Goal: Task Accomplishment & Management: Manage account settings

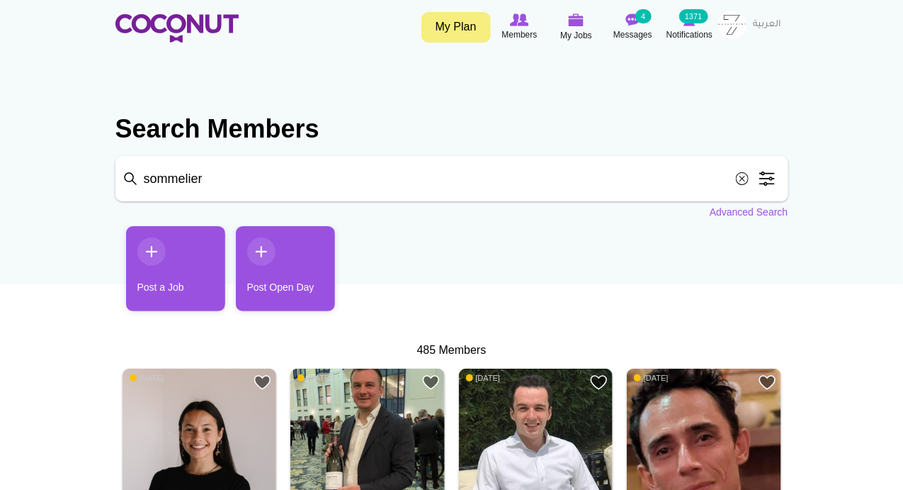
scroll to position [165, 0]
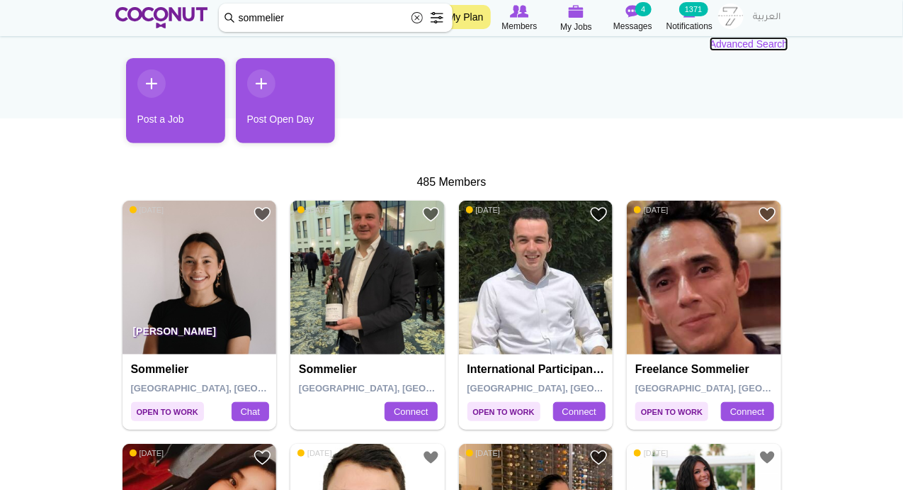
click at [745, 44] on link "Advanced Search" at bounding box center [749, 44] width 79 height 14
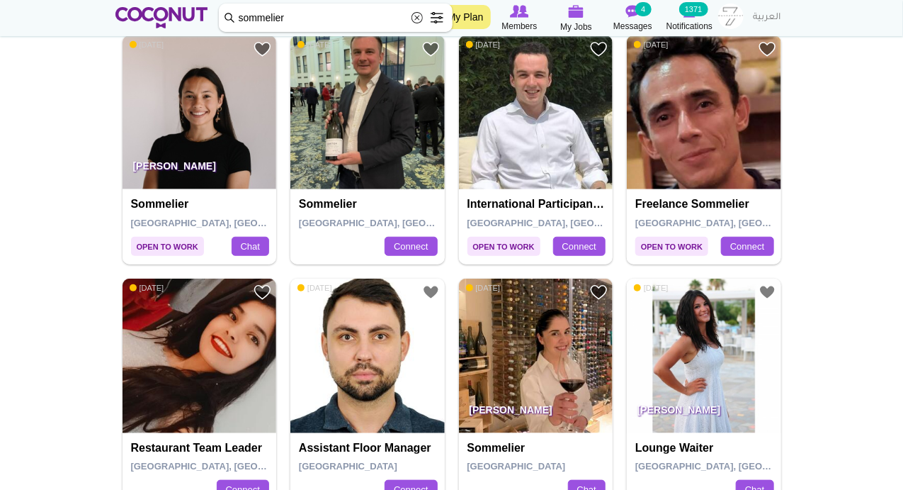
scroll to position [0, 0]
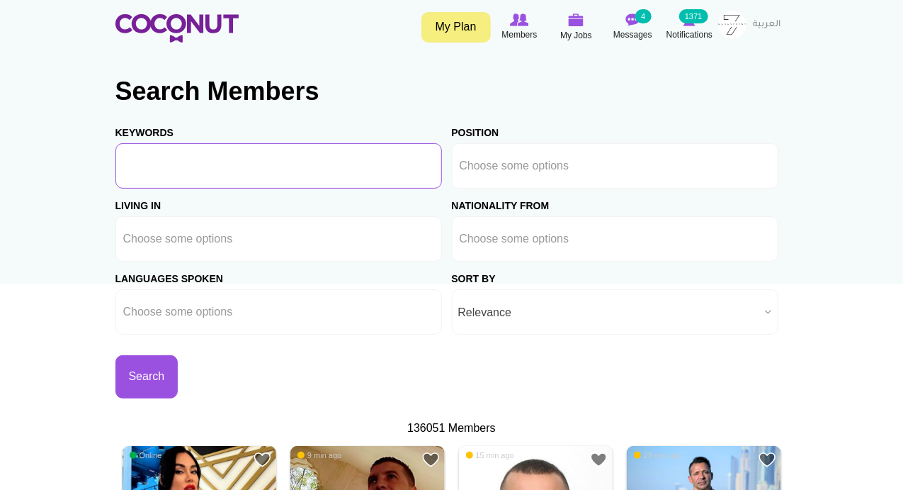
click at [194, 173] on input "Keywords" at bounding box center [278, 165] width 327 height 45
click at [452, 157] on ul at bounding box center [615, 165] width 327 height 45
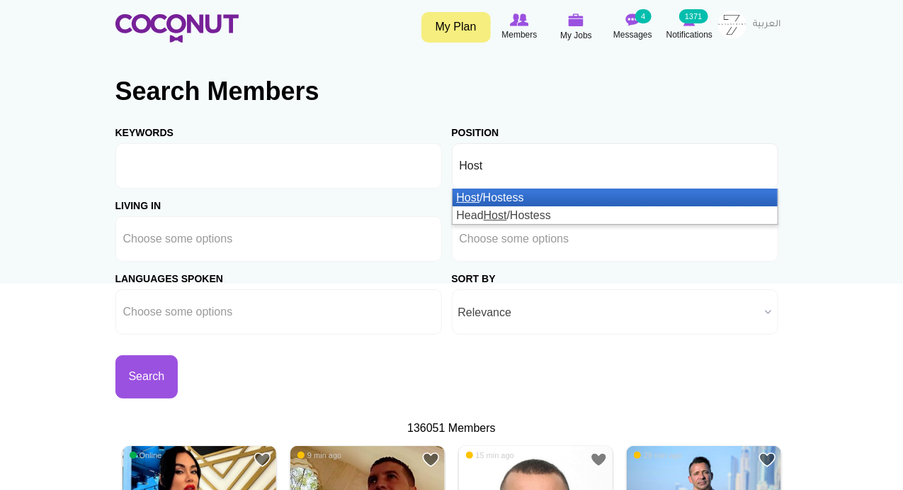
type input "Host"
click at [494, 203] on li "Host /Hostess" at bounding box center [615, 197] width 325 height 18
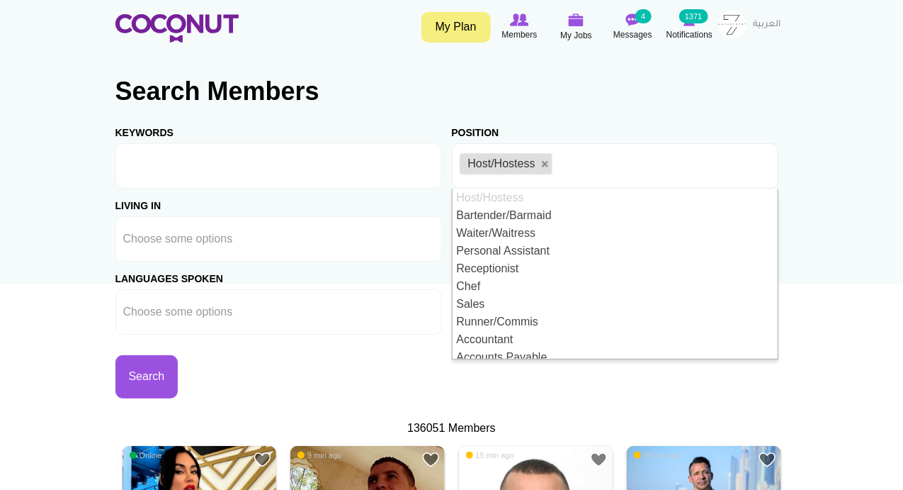
drag, startPoint x: 20, startPoint y: 311, endPoint x: 102, endPoint y: 260, distance: 96.7
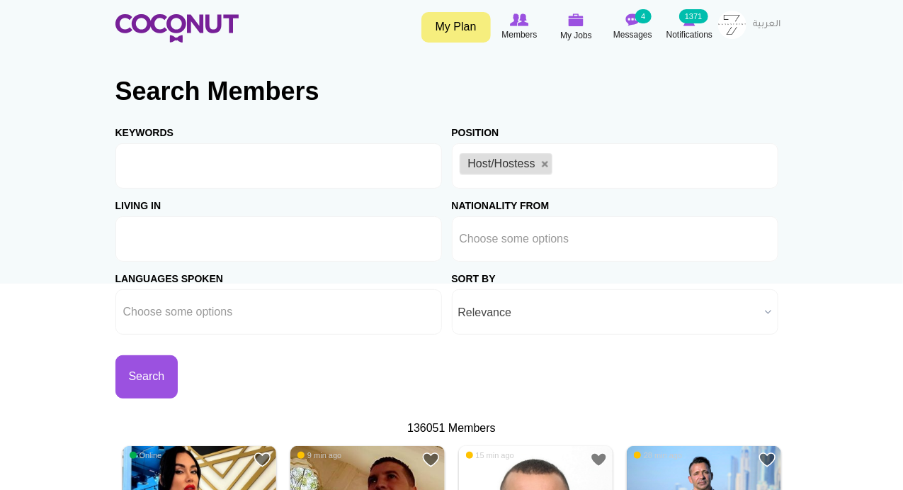
click at [179, 237] on input "text" at bounding box center [187, 238] width 128 height 13
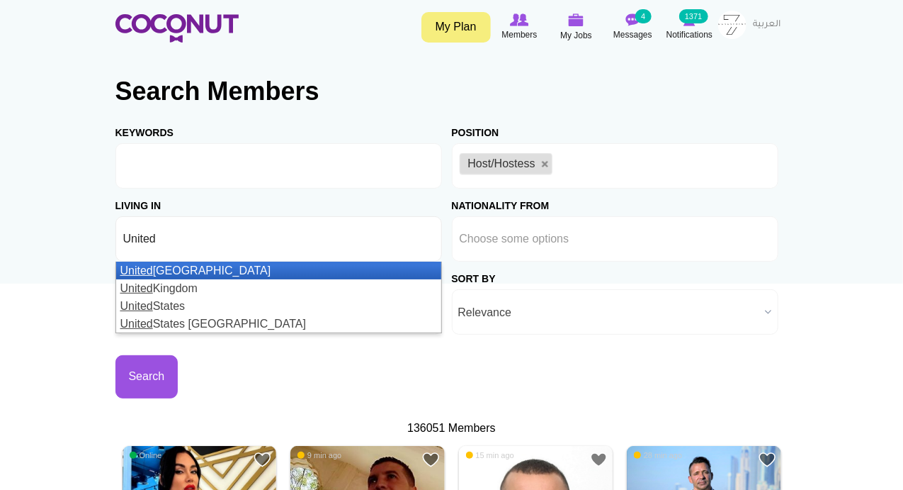
type input "United"
click at [181, 270] on li "United Arab Emirates" at bounding box center [278, 270] width 325 height 18
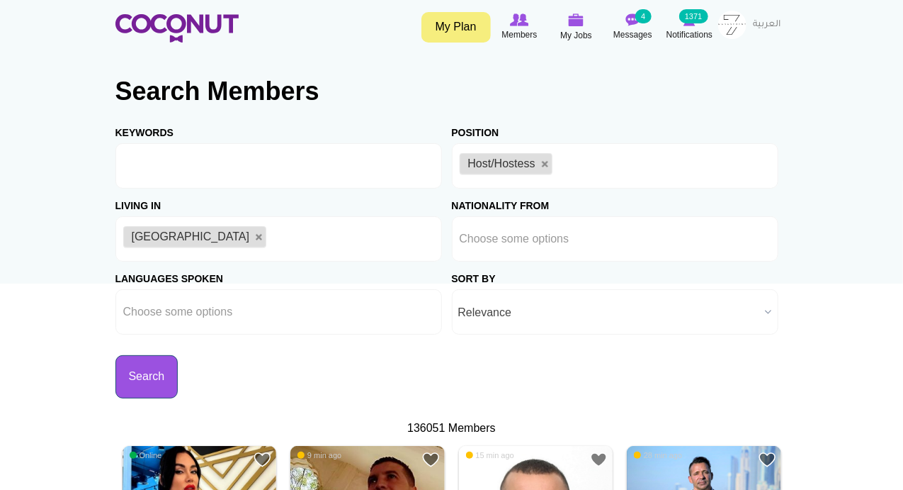
click at [140, 369] on button "Search" at bounding box center [146, 376] width 63 height 43
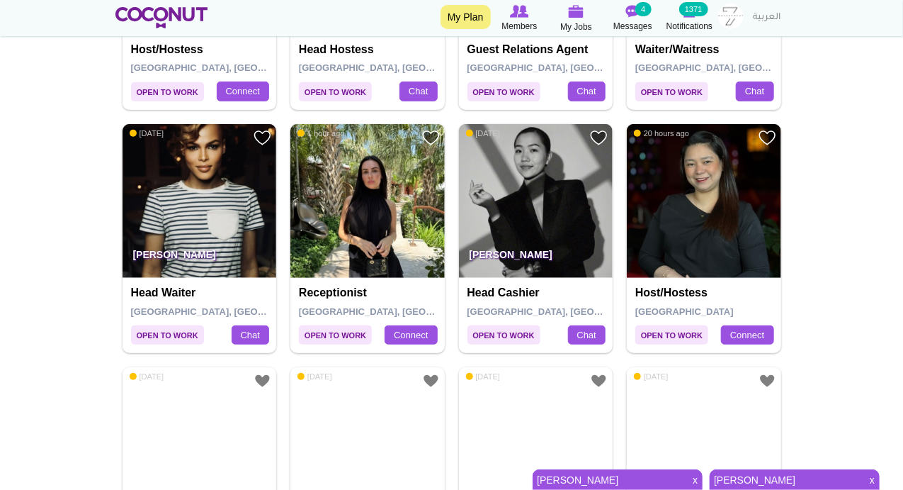
scroll to position [2314, 0]
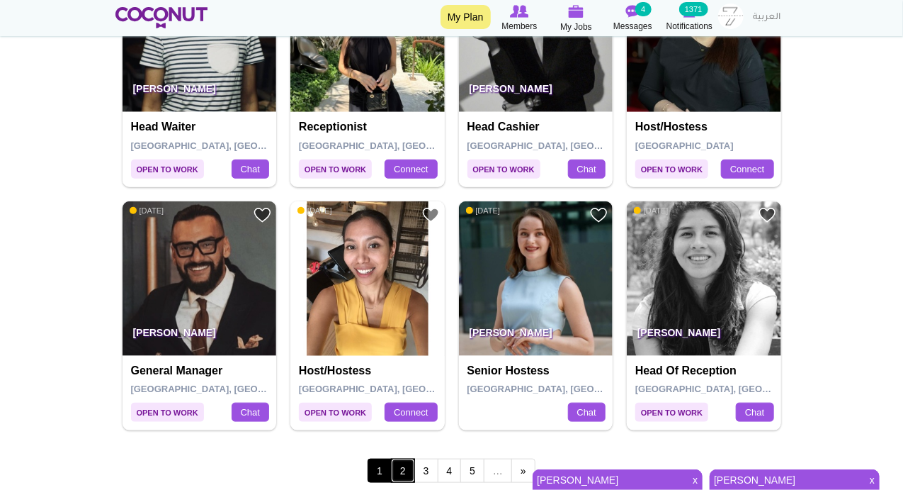
click at [408, 467] on link "2" at bounding box center [403, 470] width 24 height 24
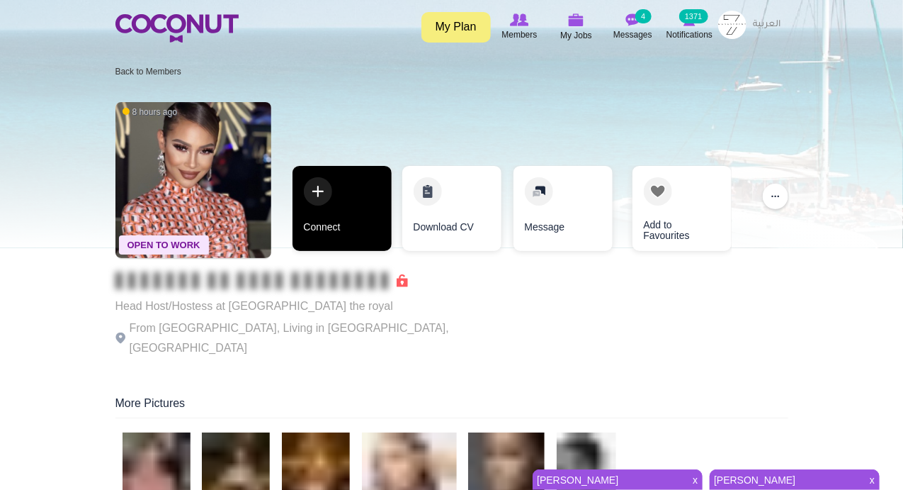
click at [311, 196] on link "Connect" at bounding box center [342, 208] width 99 height 85
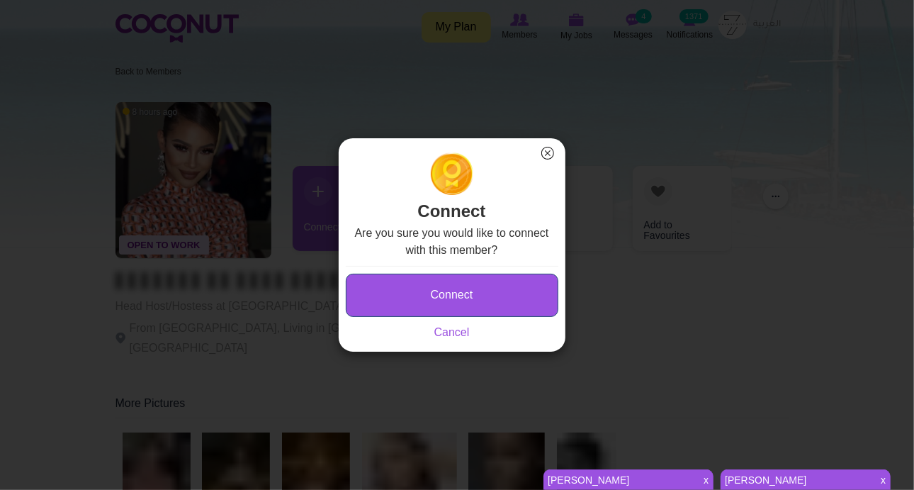
click at [396, 281] on button "Connect" at bounding box center [452, 294] width 213 height 43
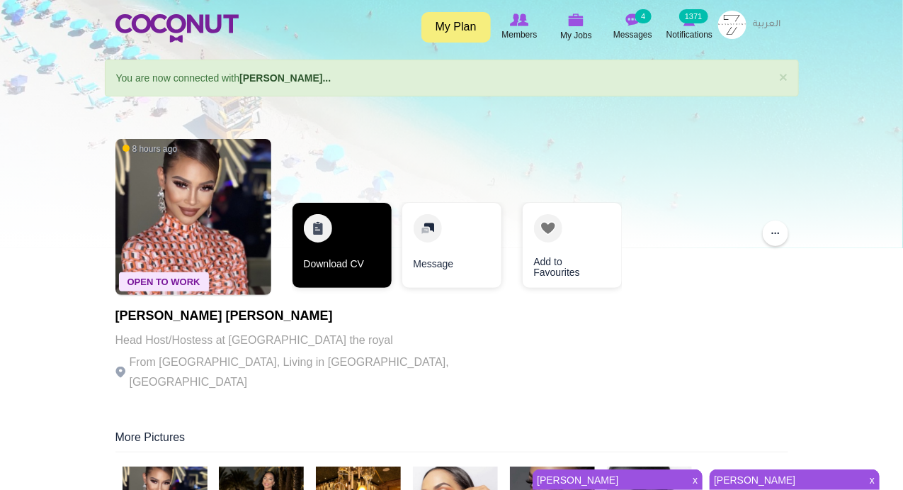
click at [320, 231] on link "Download CV" at bounding box center [342, 245] width 99 height 85
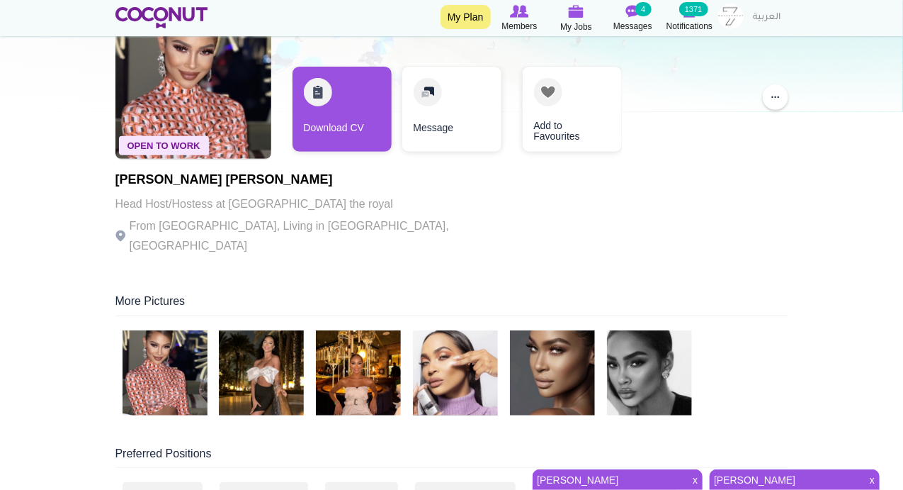
scroll to position [165, 0]
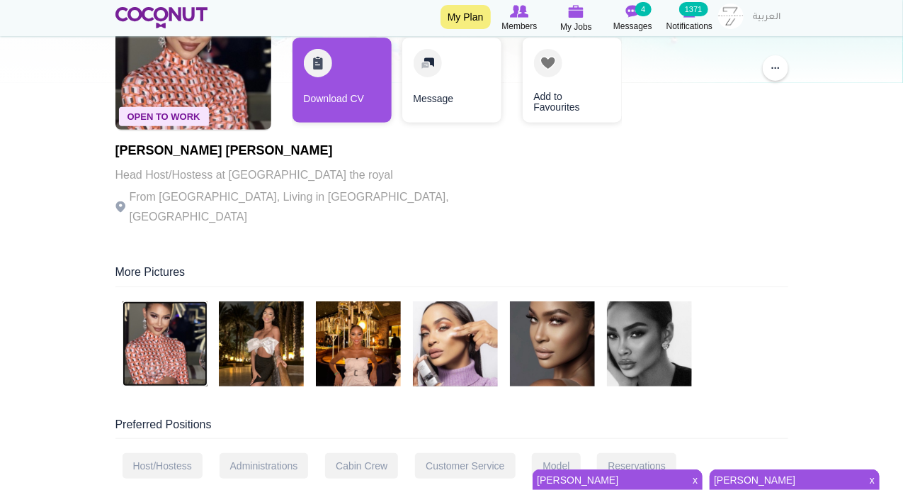
click at [159, 321] on img at bounding box center [165, 343] width 85 height 85
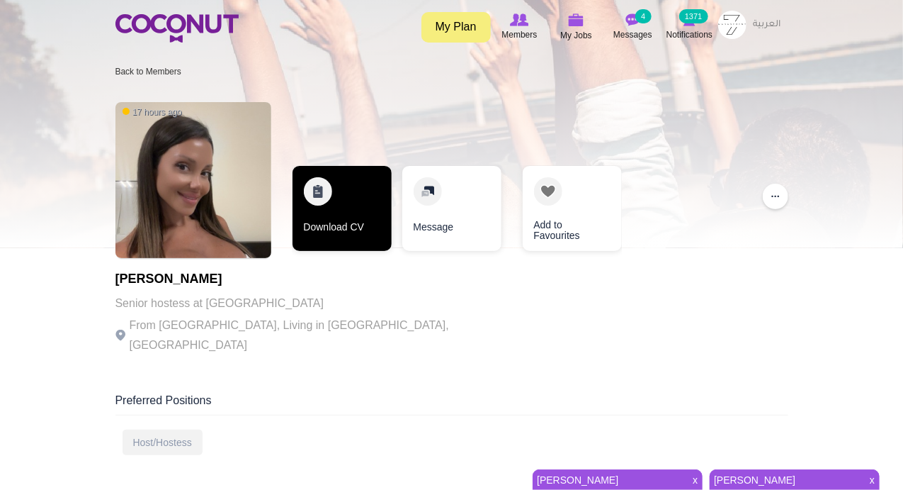
click at [320, 193] on link "Download CV" at bounding box center [342, 208] width 99 height 85
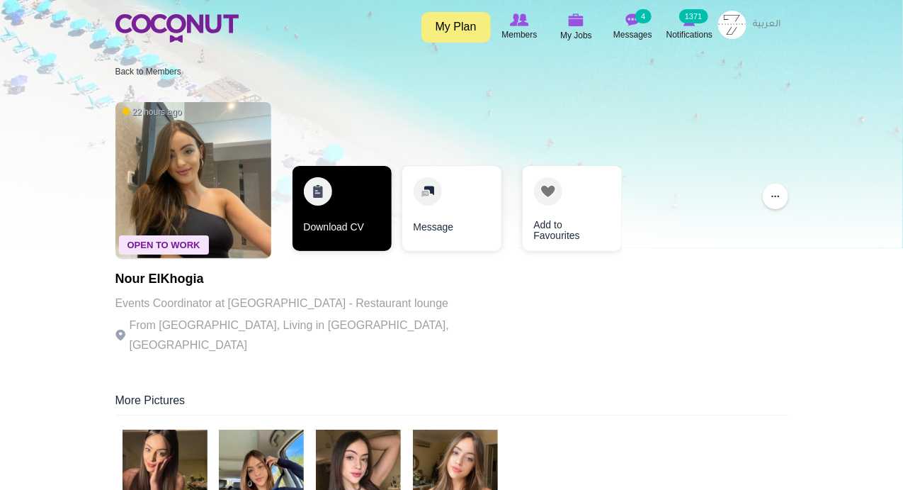
click at [328, 193] on link "Download CV" at bounding box center [342, 208] width 99 height 85
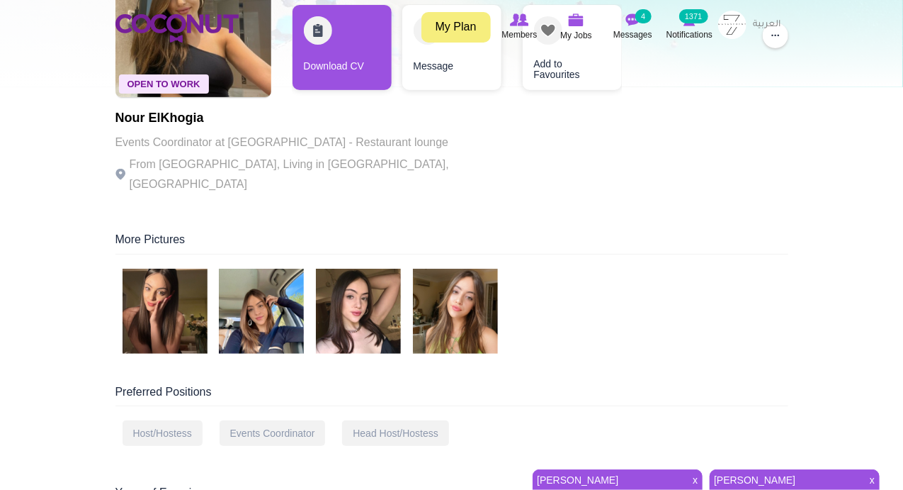
scroll to position [165, 0]
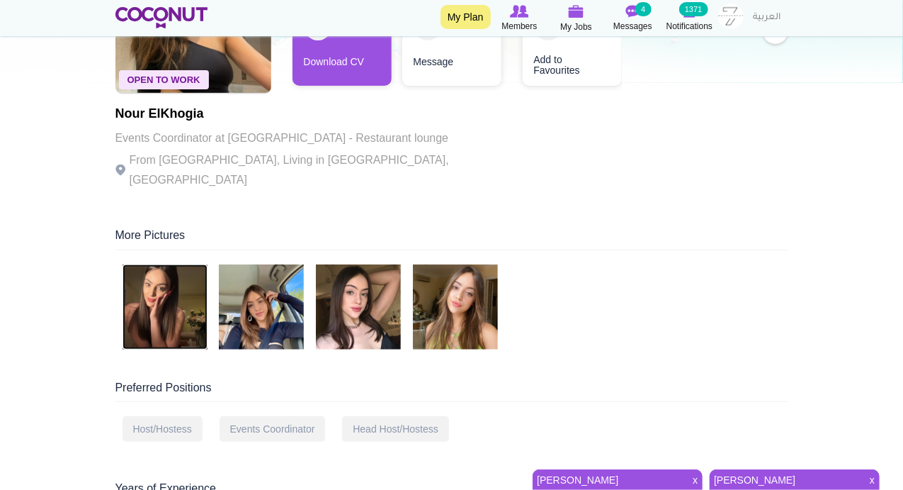
click at [163, 294] on img at bounding box center [165, 306] width 85 height 85
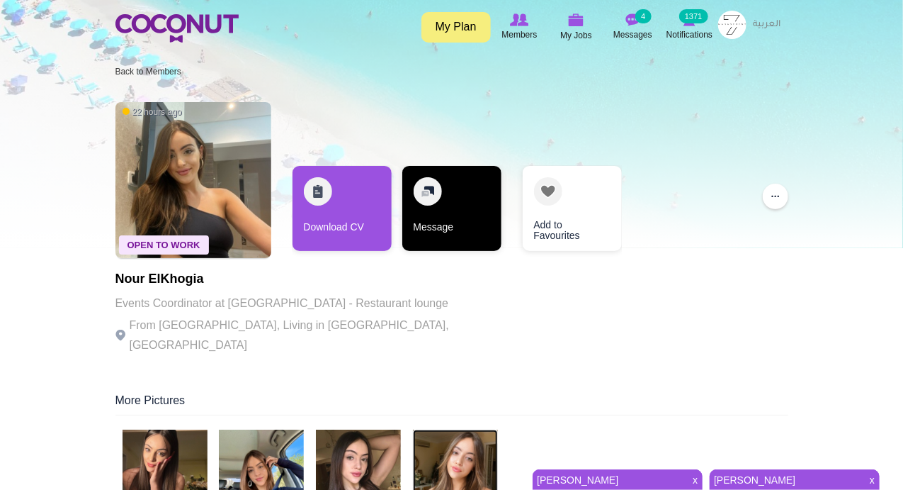
click at [419, 197] on link "Message" at bounding box center [451, 208] width 99 height 85
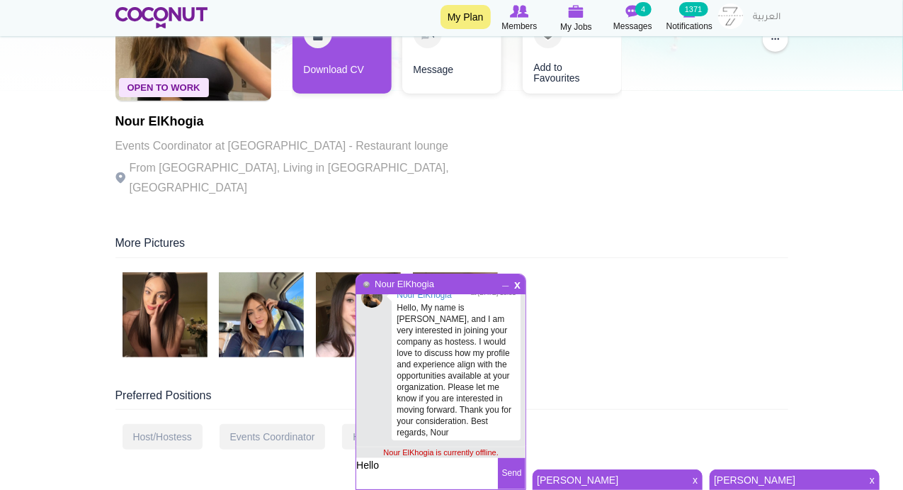
scroll to position [165, 0]
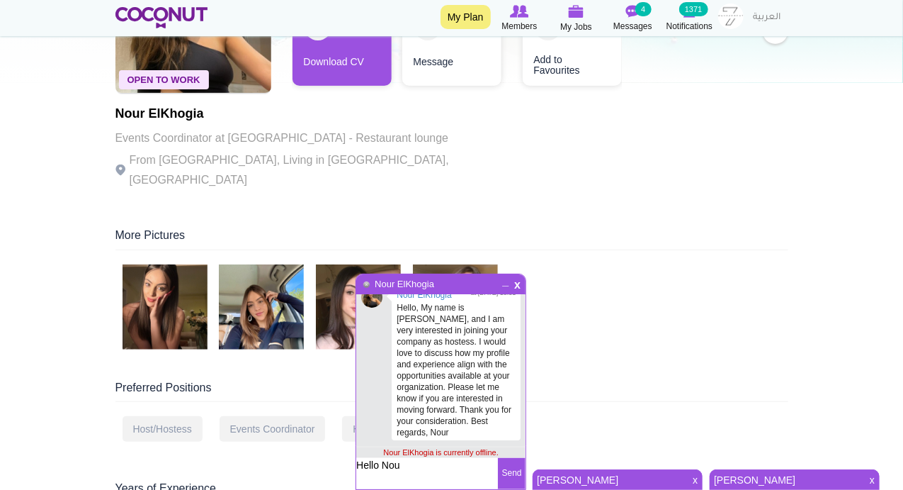
type textarea "Hello Nour"
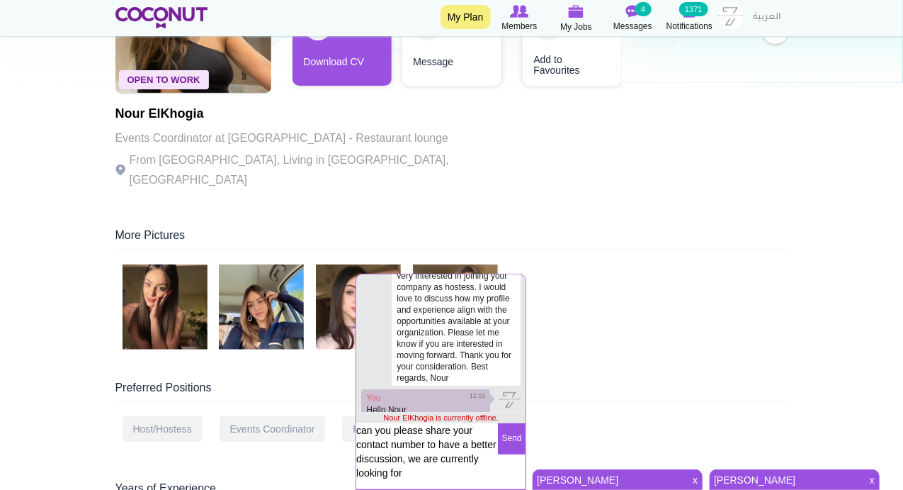
scroll to position [35, 0]
click at [427, 472] on textarea "can you please share your contact number to have a better discussion, we are cu…" at bounding box center [427, 454] width 142 height 62
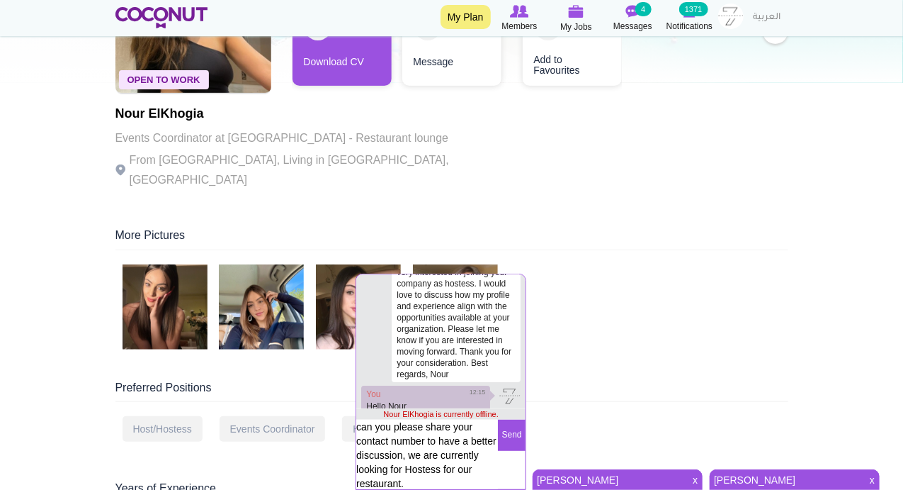
scroll to position [38, 0]
type textarea "can you please share your contact number to have a better discussion, we are cu…"
click at [514, 440] on button "Send" at bounding box center [512, 434] width 28 height 31
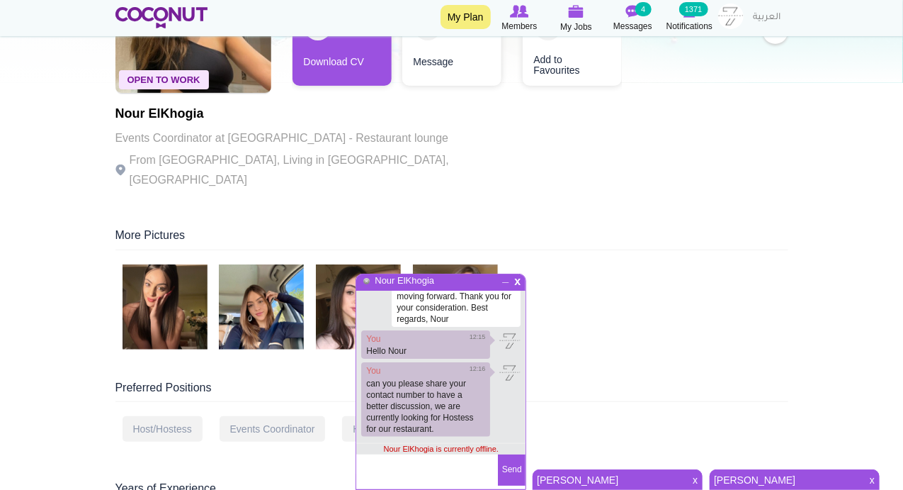
scroll to position [113, 0]
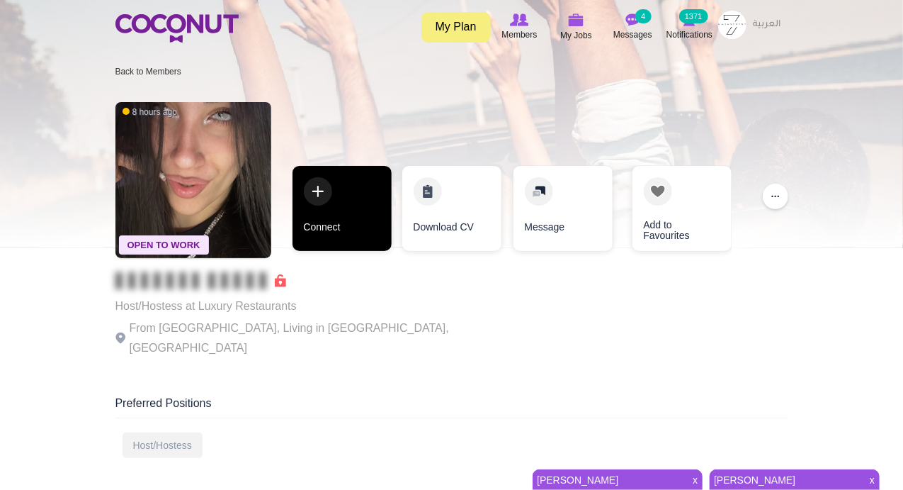
click at [320, 190] on link "Connect" at bounding box center [342, 208] width 99 height 85
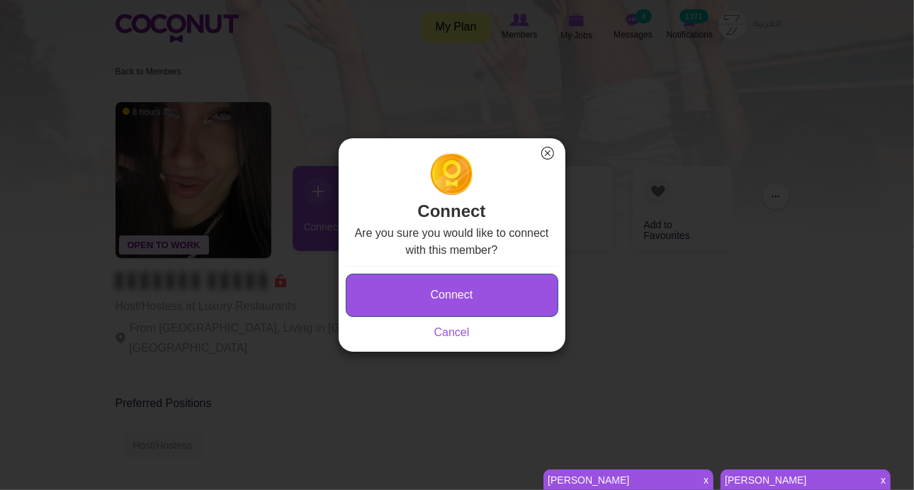
click at [389, 288] on button "Connect" at bounding box center [452, 294] width 213 height 43
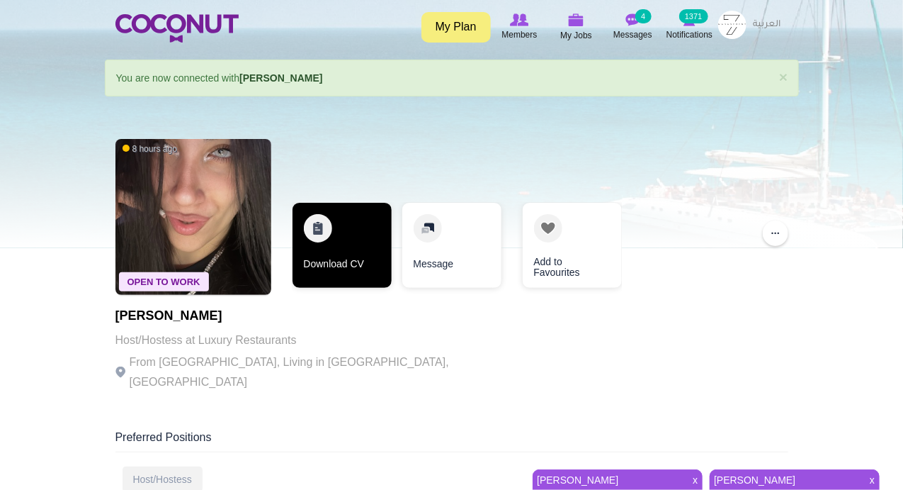
click at [317, 226] on link "Download CV" at bounding box center [342, 245] width 99 height 85
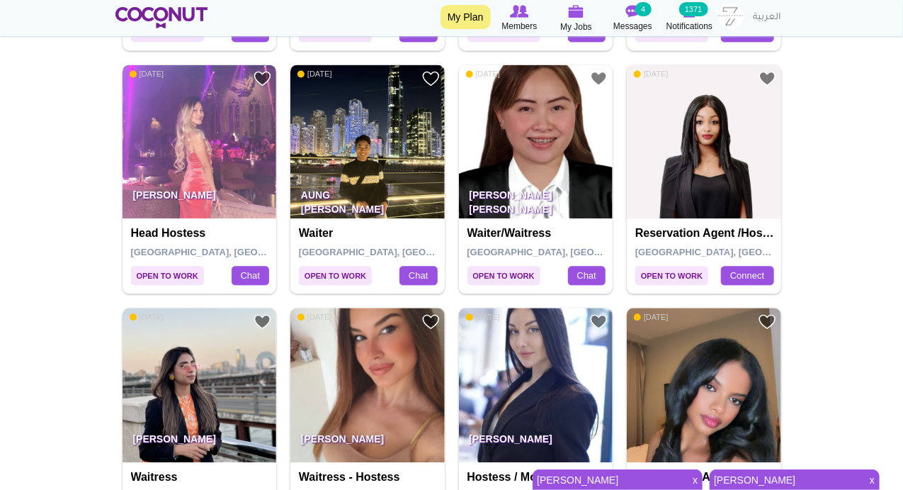
scroll to position [1322, 0]
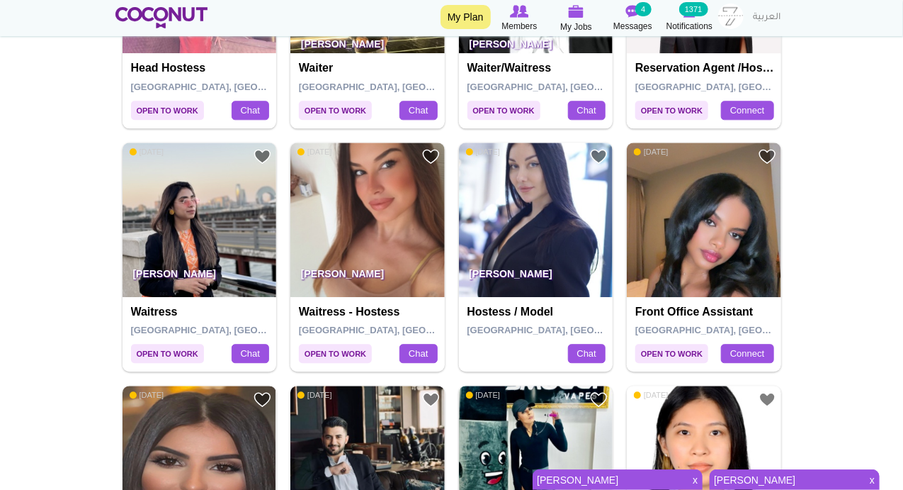
drag, startPoint x: 485, startPoint y: 235, endPoint x: 46, endPoint y: 232, distance: 439.3
click at [46, 232] on body "Toggle navigation My Plan Members My Jobs Post a Job Messages 4 Notifications 1…" at bounding box center [451, 298] width 903 height 3241
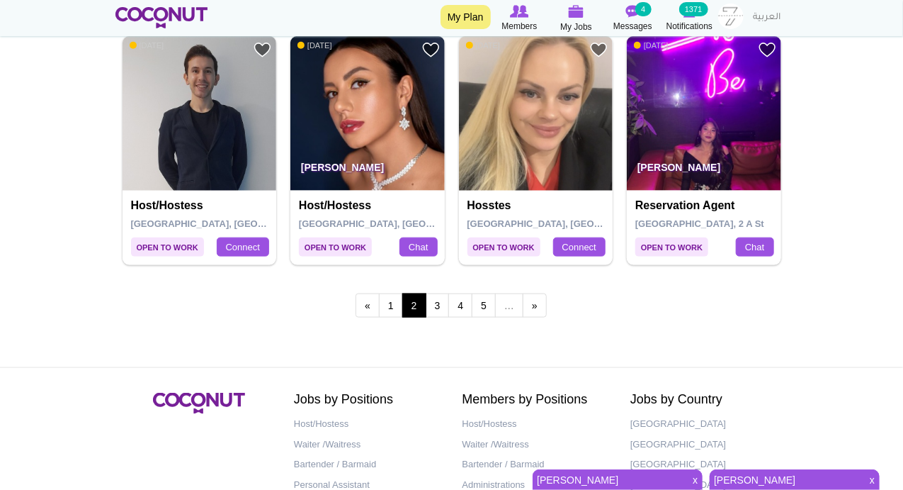
scroll to position [2480, 0]
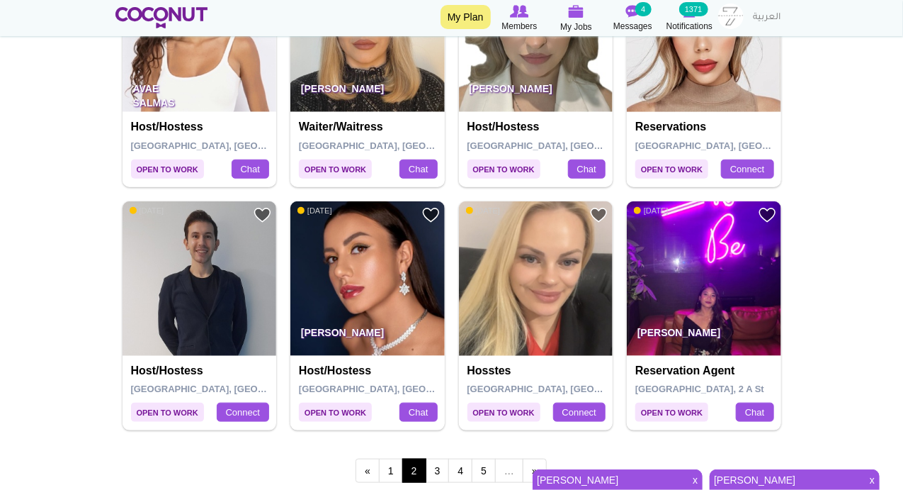
click at [436, 459] on link "3" at bounding box center [438, 470] width 24 height 24
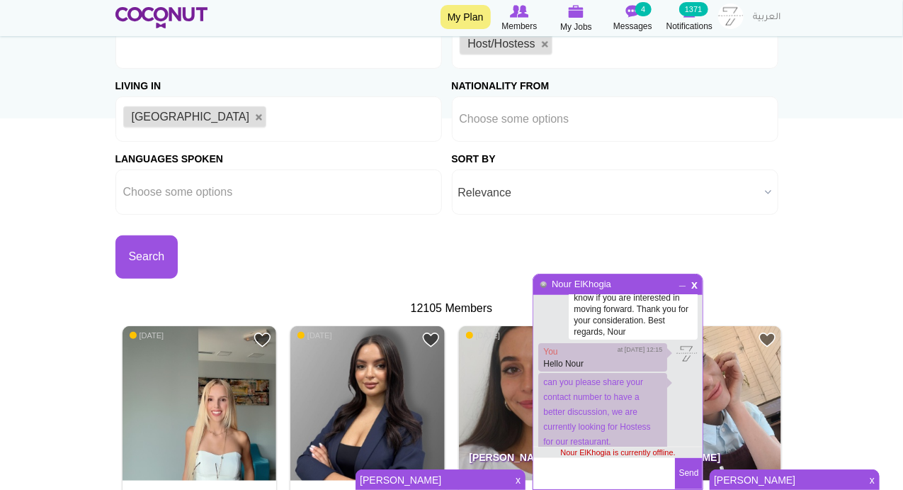
scroll to position [330, 0]
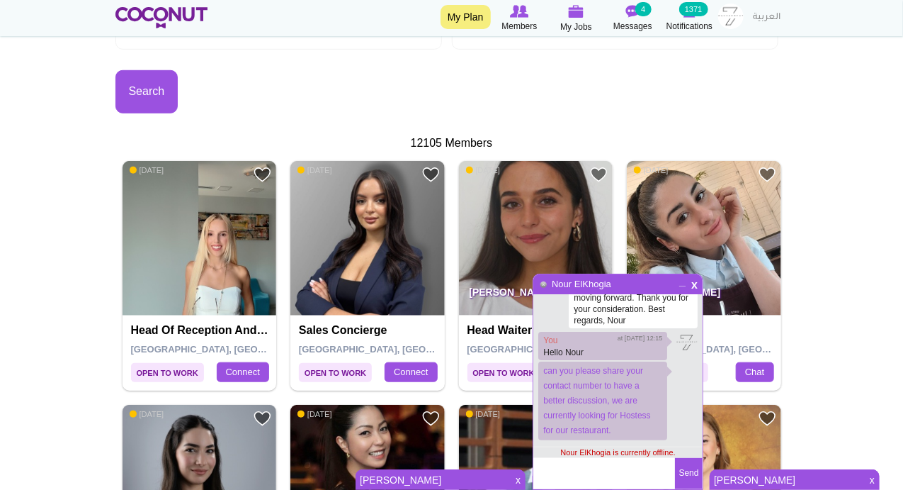
scroll to position [116, 0]
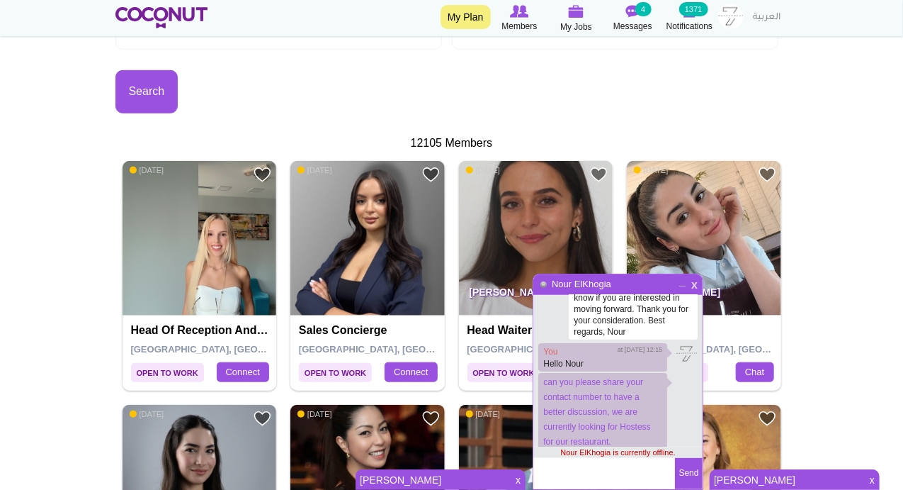
click at [699, 283] on span "x" at bounding box center [695, 283] width 12 height 11
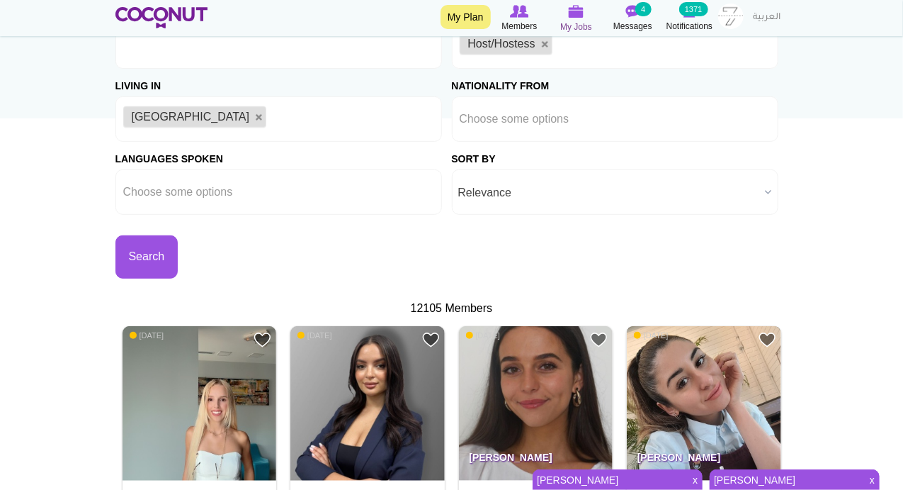
scroll to position [0, 0]
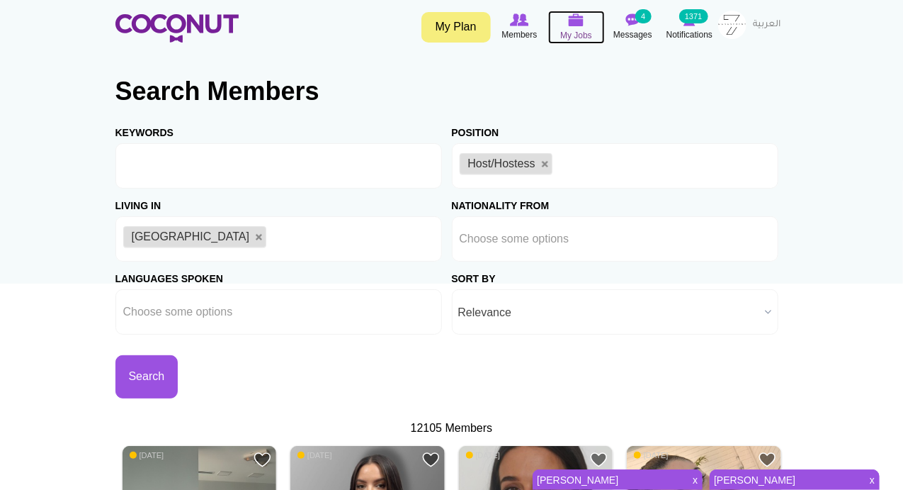
click at [570, 37] on span "My Jobs" at bounding box center [576, 35] width 32 height 14
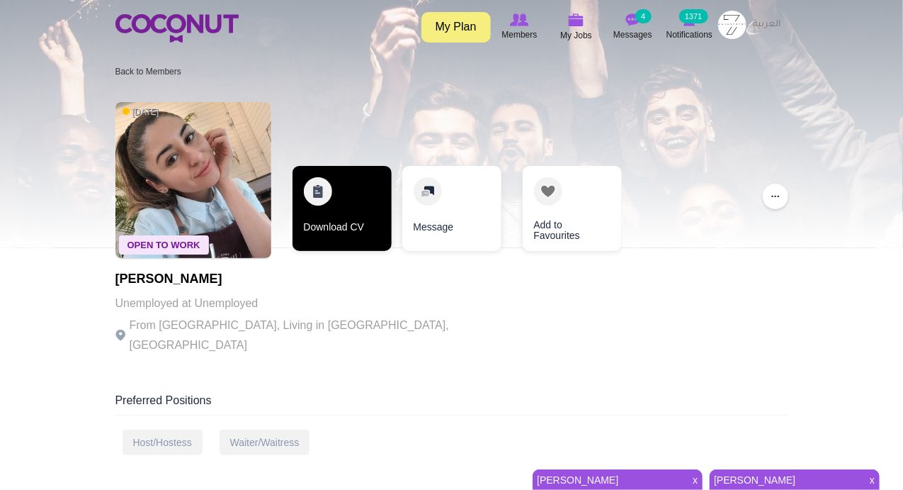
click at [322, 191] on link "Download CV" at bounding box center [342, 208] width 99 height 85
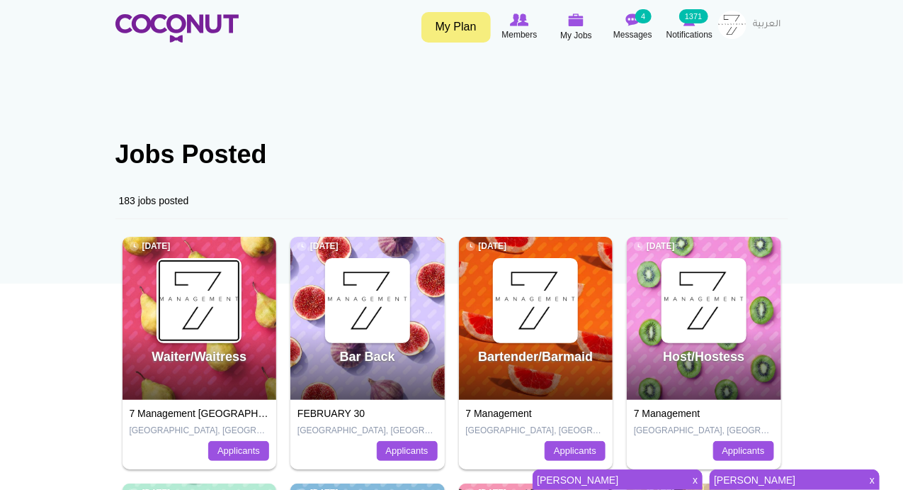
click at [218, 327] on img at bounding box center [199, 300] width 82 height 82
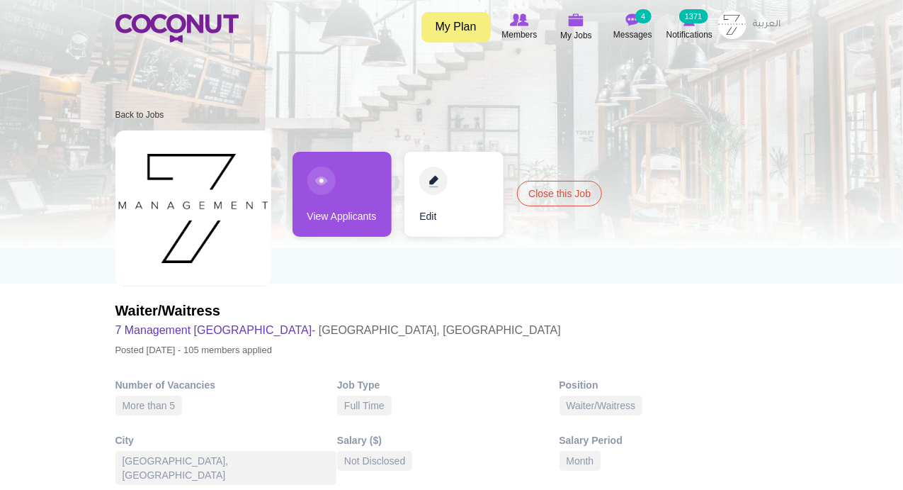
click at [320, 186] on link "View Applicants" at bounding box center [342, 194] width 99 height 85
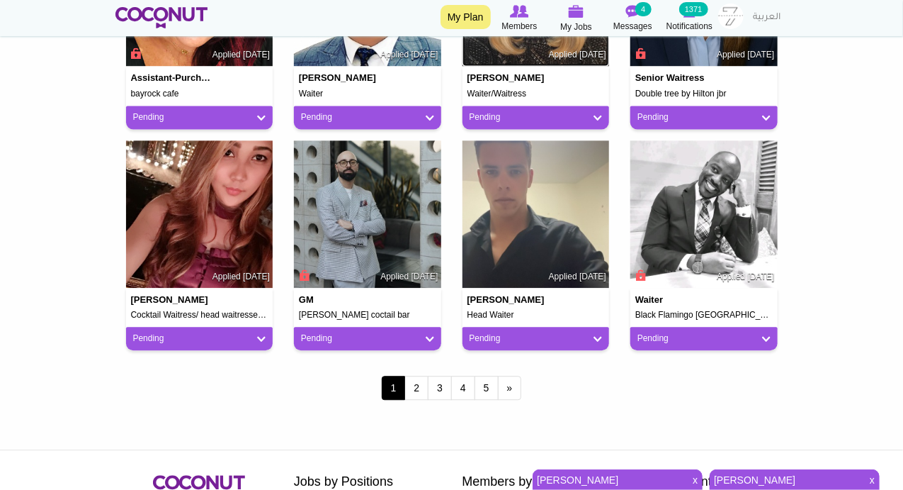
scroll to position [1322, 0]
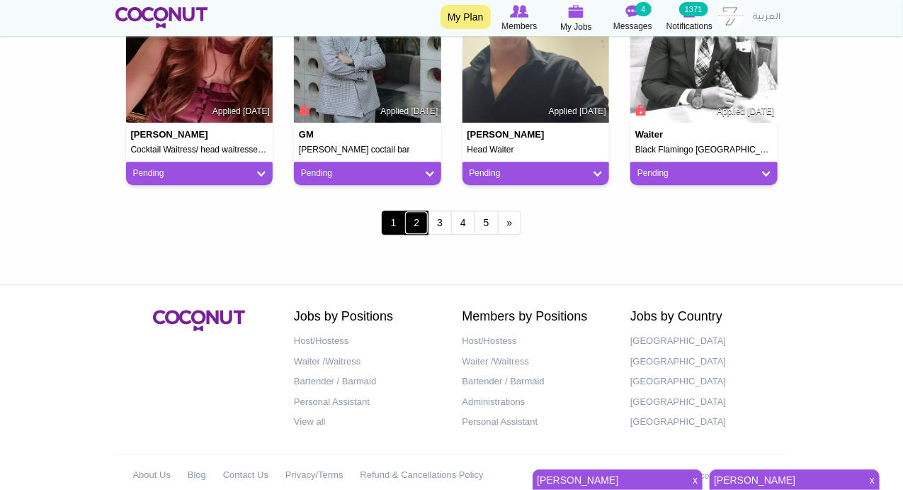
click at [418, 221] on link "2" at bounding box center [417, 222] width 24 height 24
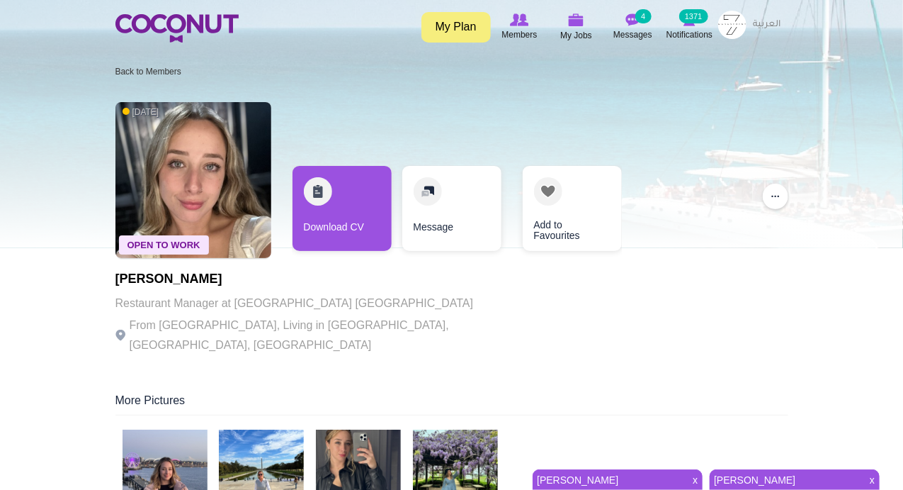
scroll to position [165, 0]
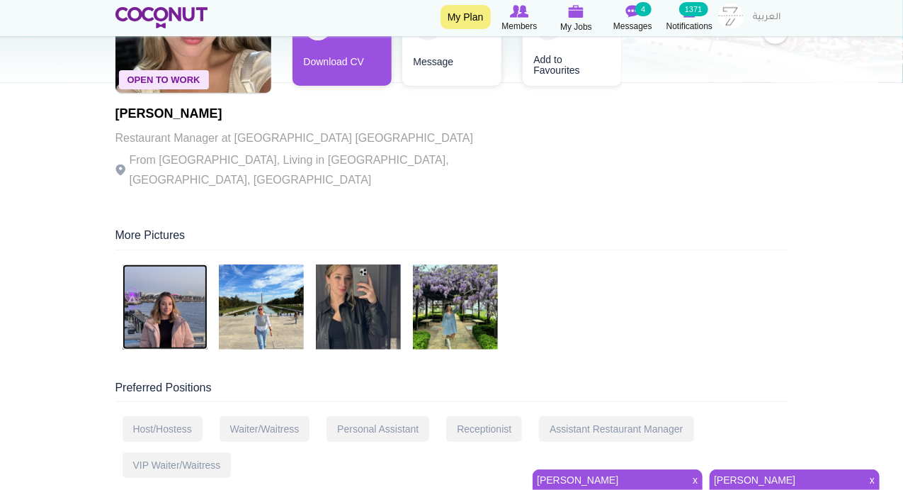
click at [170, 284] on img at bounding box center [165, 306] width 85 height 85
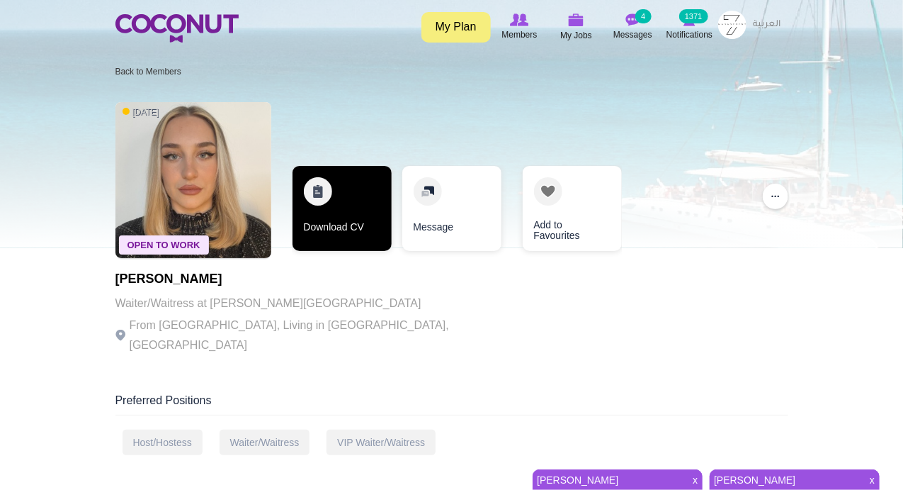
click at [323, 188] on link "Download CV" at bounding box center [342, 208] width 99 height 85
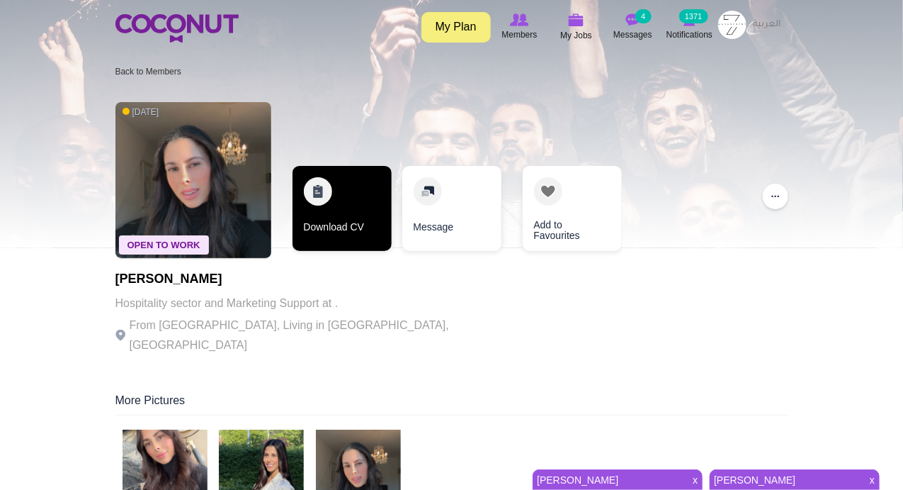
click at [317, 188] on link "Download CV" at bounding box center [342, 208] width 99 height 85
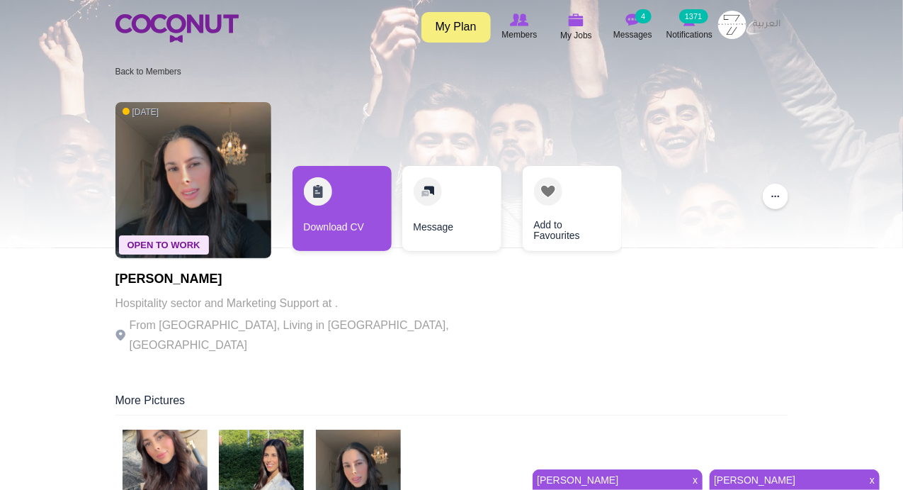
scroll to position [165, 0]
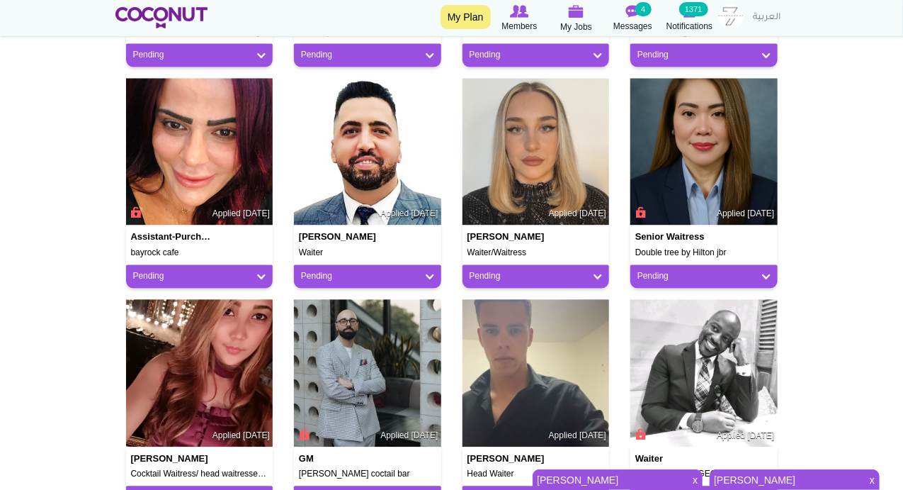
scroll to position [1163, 0]
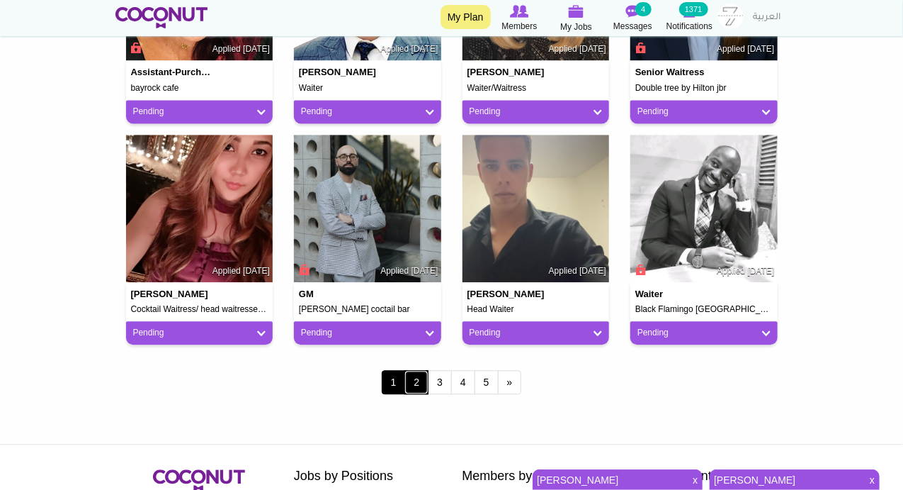
click at [417, 385] on link "2" at bounding box center [417, 382] width 24 height 24
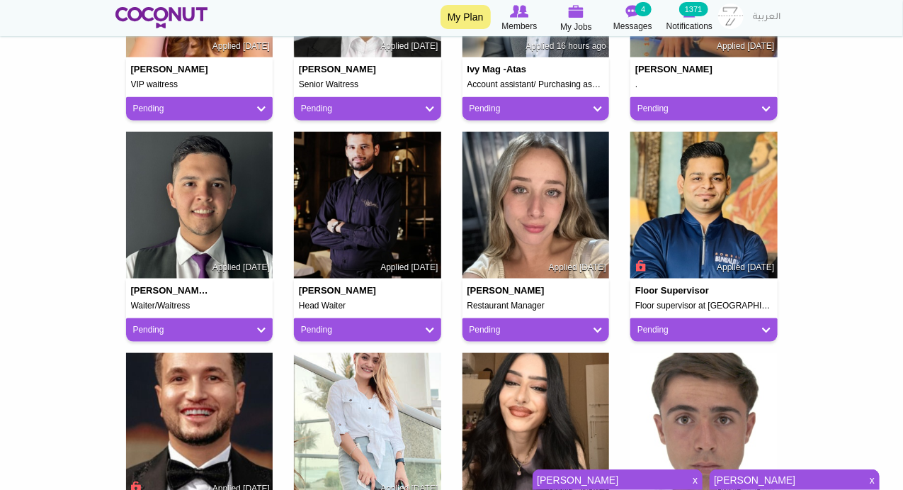
scroll to position [336, 0]
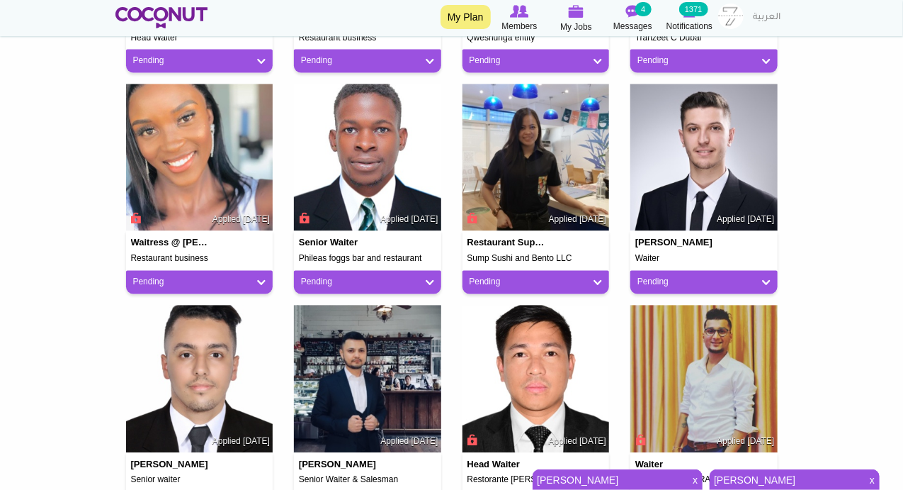
scroll to position [1157, 0]
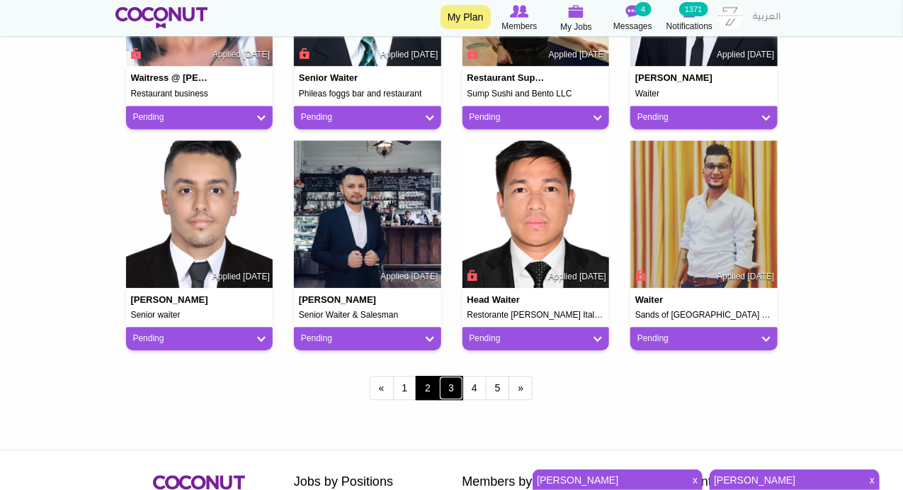
click at [453, 383] on link "3" at bounding box center [451, 388] width 24 height 24
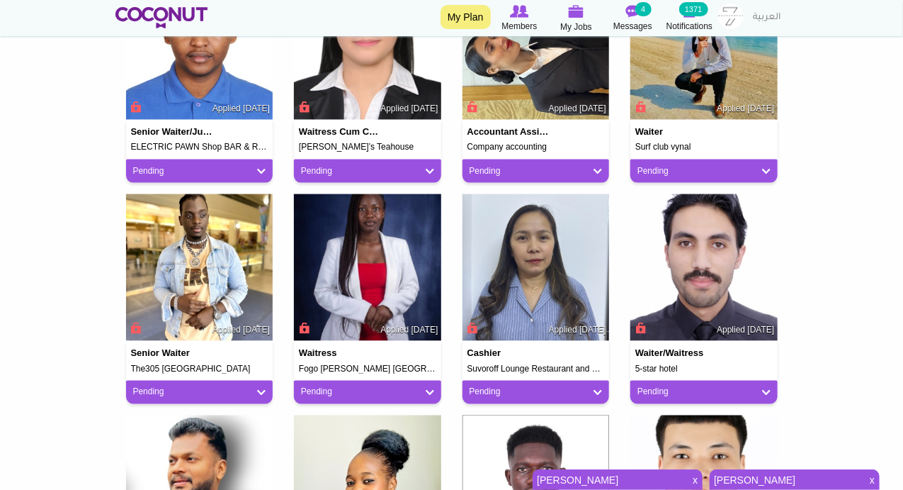
scroll to position [826, 0]
